Goal: Information Seeking & Learning: Understand process/instructions

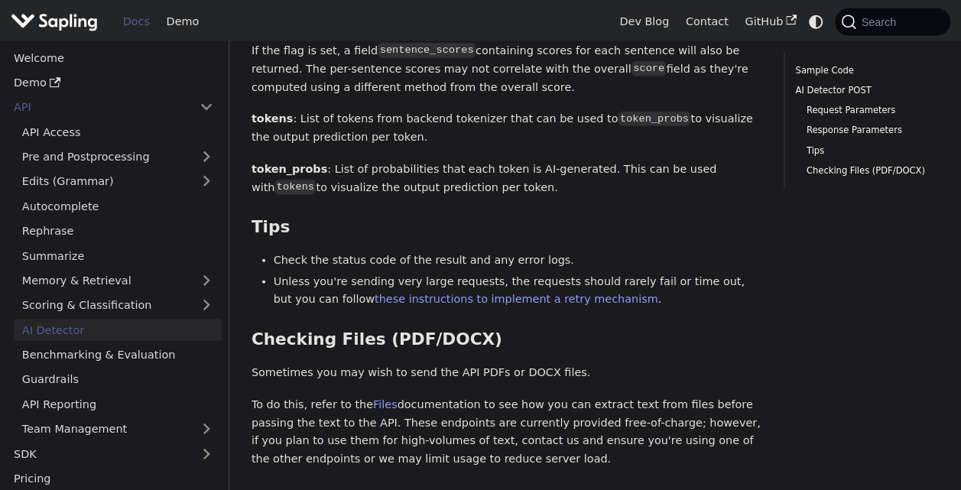
scroll to position [2019, 0]
click at [399, 365] on p "Sometimes you may wish to send the API PDFs or DOCX files." at bounding box center [506, 374] width 510 height 18
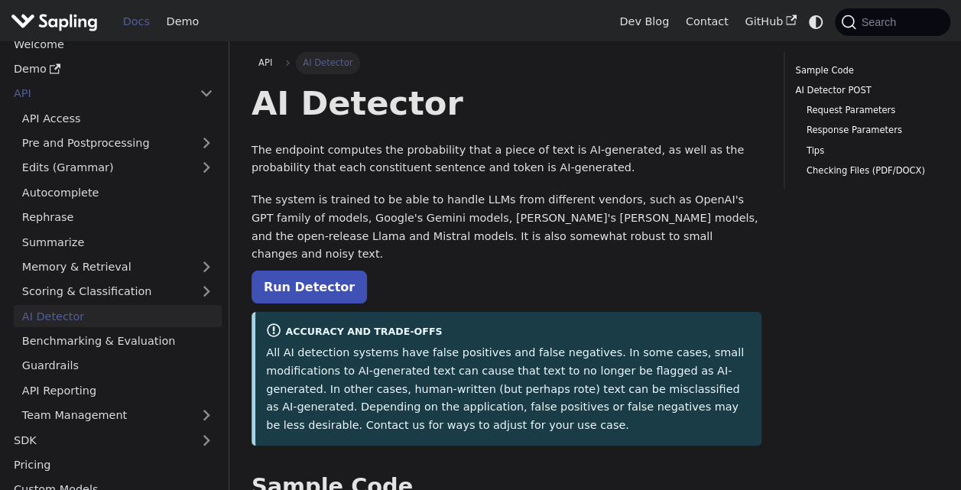
scroll to position [0, 0]
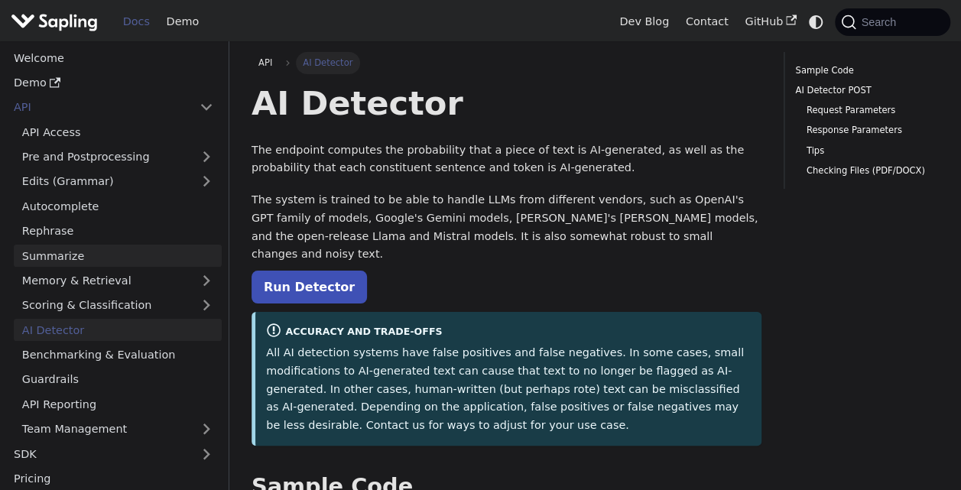
click at [78, 261] on link "Summarize" at bounding box center [118, 256] width 208 height 22
